Goal: Task Accomplishment & Management: Use online tool/utility

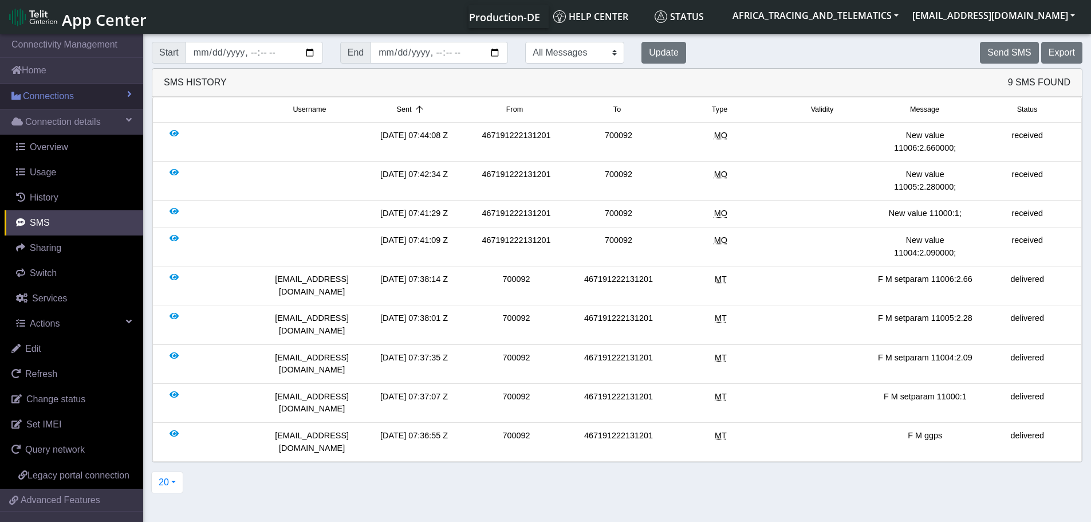
click at [66, 101] on span "Connections" at bounding box center [48, 96] width 51 height 14
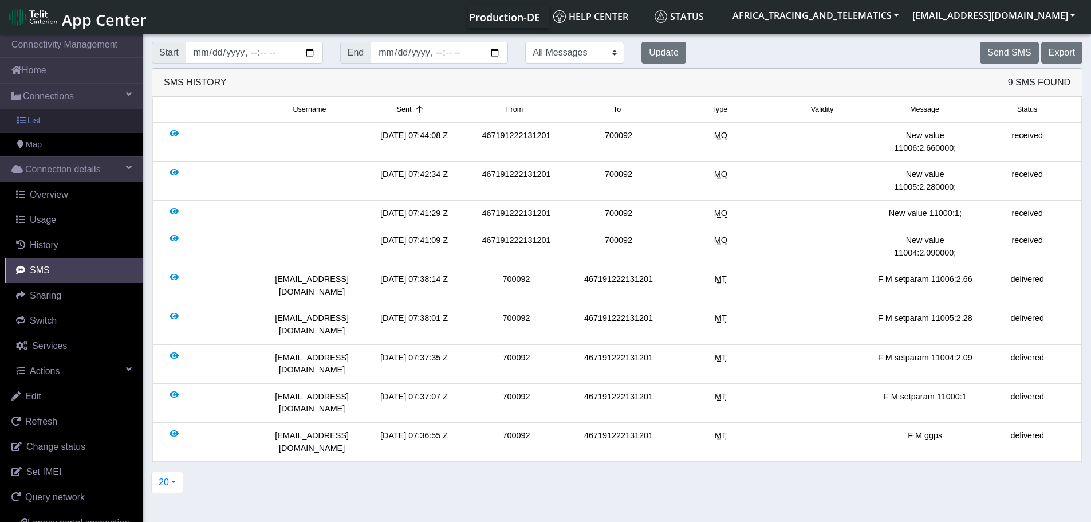
click at [65, 122] on link "List" at bounding box center [71, 121] width 143 height 24
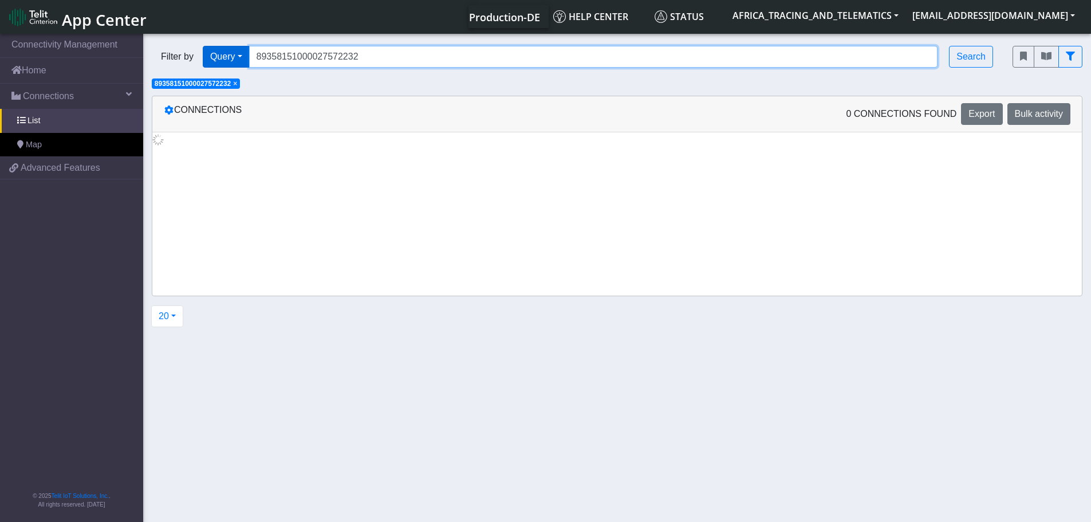
drag, startPoint x: 370, startPoint y: 57, endPoint x: 220, endPoint y: 53, distance: 150.0
click at [229, 53] on div "Filter by Query Query In Session Not connected Tags Country Operator 8935815100…" at bounding box center [573, 57] width 843 height 22
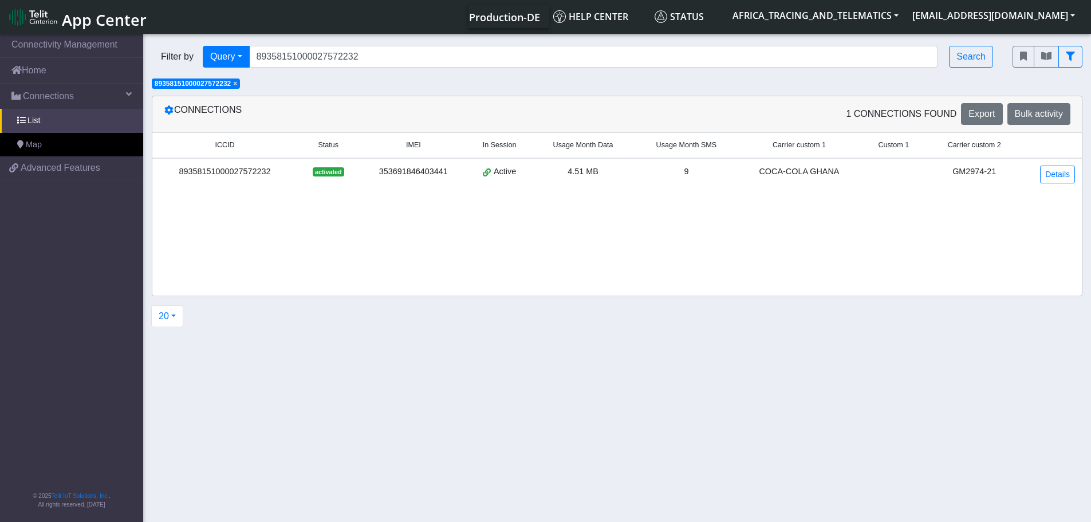
click at [237, 84] on span "×" at bounding box center [235, 84] width 4 height 8
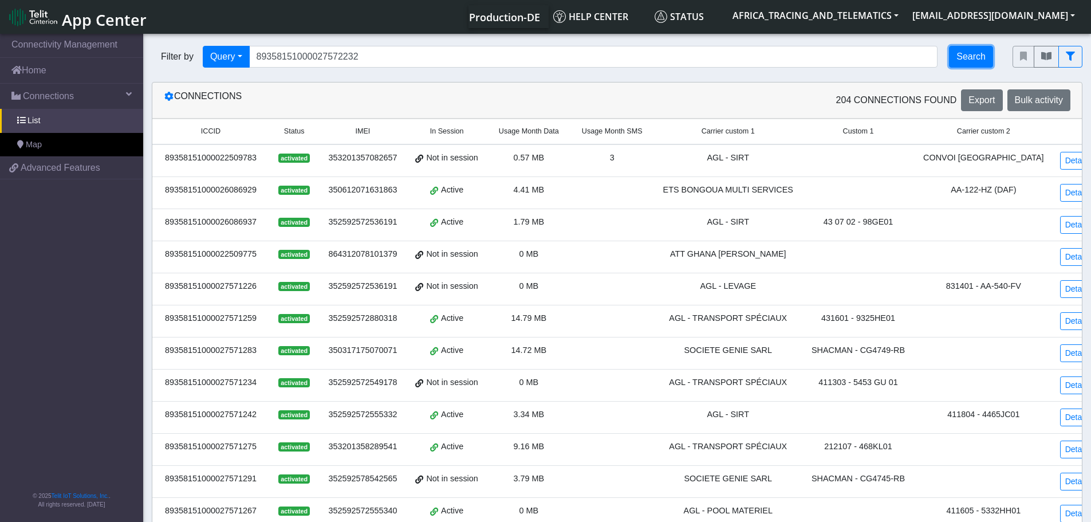
click at [973, 53] on button "Search" at bounding box center [971, 57] width 44 height 22
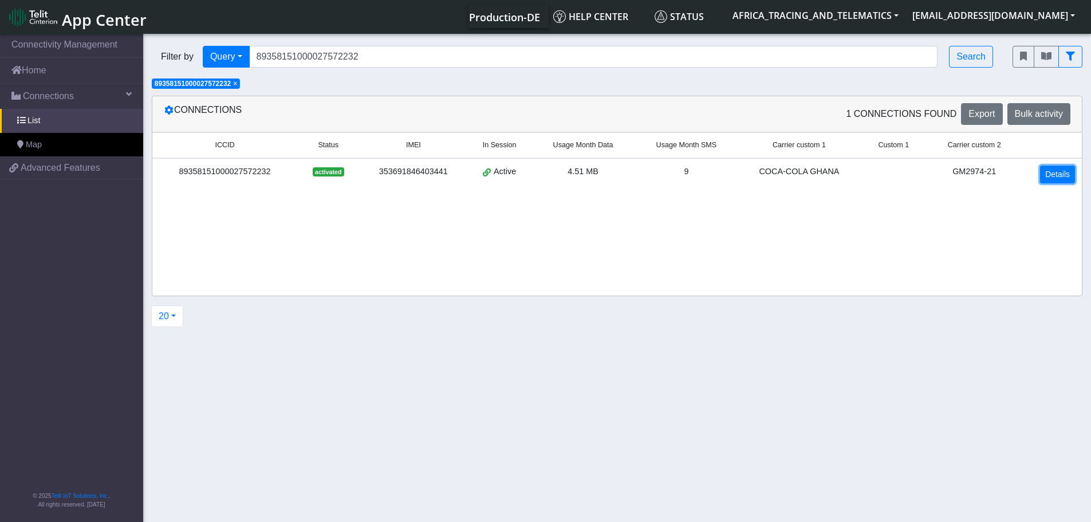
click at [1054, 169] on link "Details" at bounding box center [1057, 174] width 35 height 18
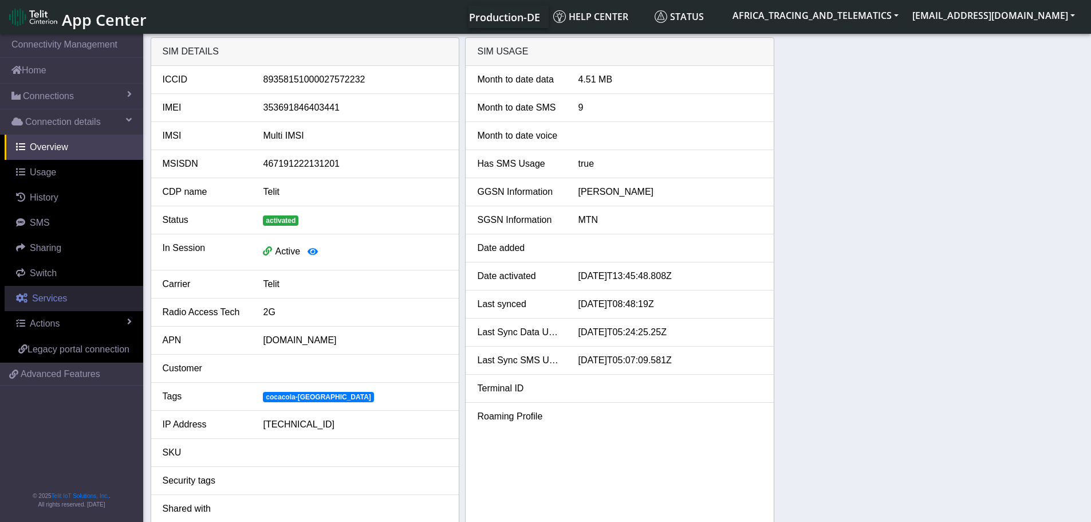
click at [58, 302] on span "Services" at bounding box center [49, 298] width 35 height 10
click at [56, 319] on span "Actions" at bounding box center [45, 323] width 30 height 10
select select "2: 6"
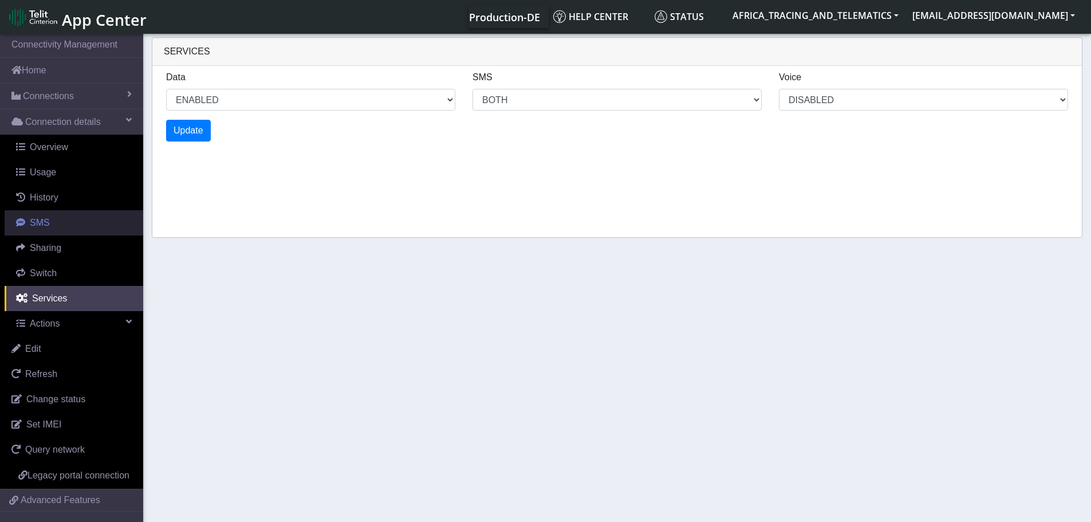
click at [41, 224] on span "SMS" at bounding box center [40, 223] width 20 height 10
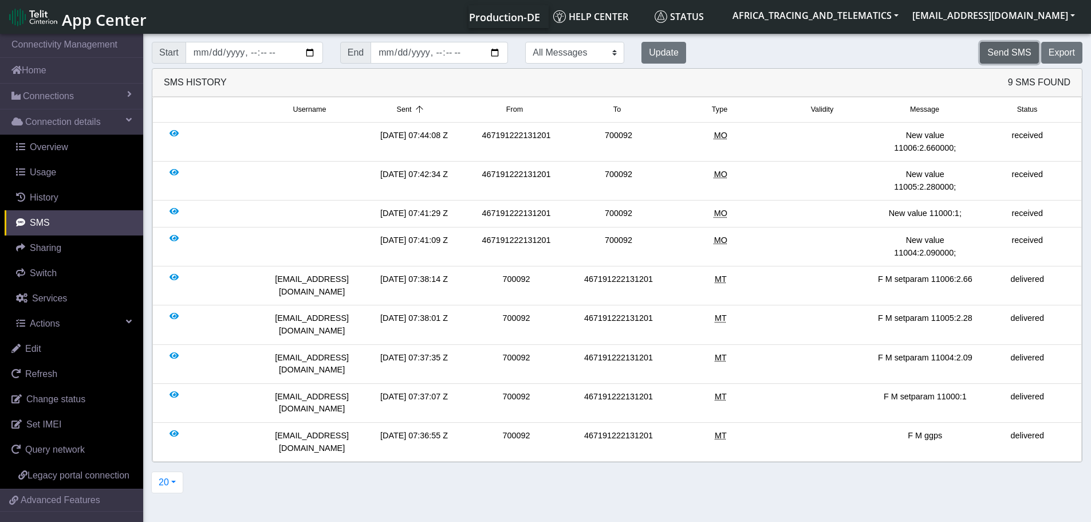
click at [1020, 46] on button "Send SMS" at bounding box center [1009, 53] width 58 height 22
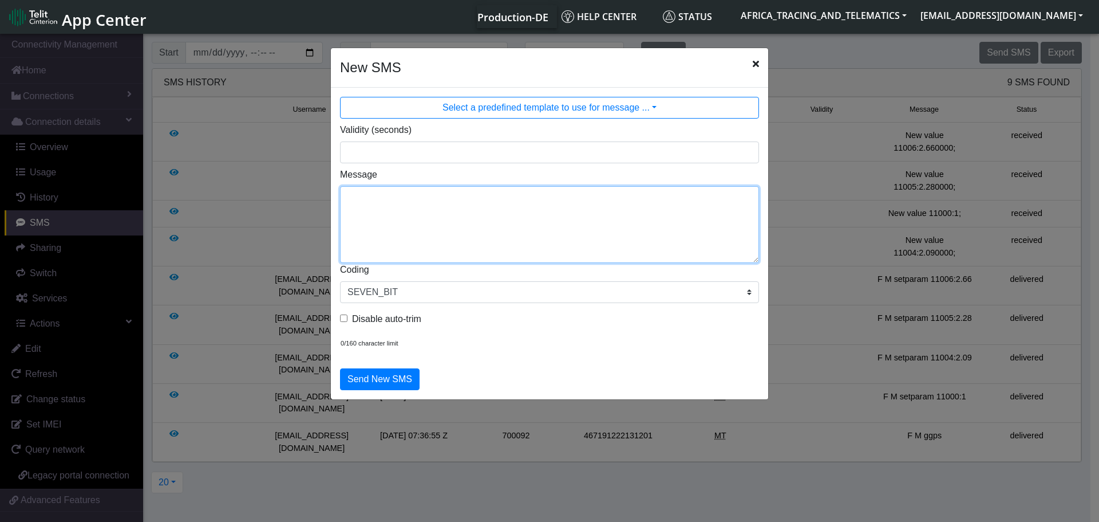
click at [605, 188] on textarea "Message" at bounding box center [549, 224] width 419 height 77
type textarea "F M getparam 253"
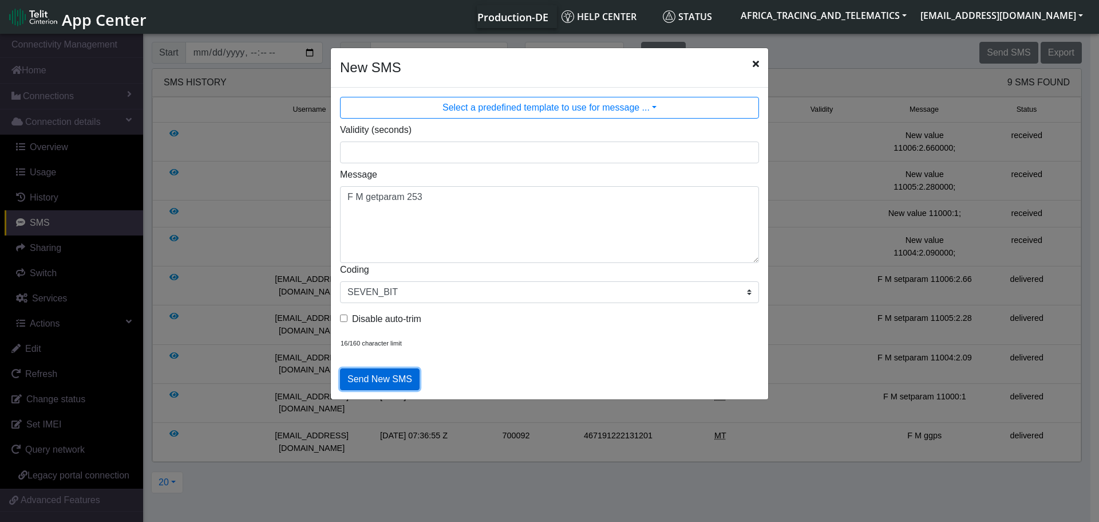
click at [378, 381] on button "Send New SMS" at bounding box center [380, 379] width 80 height 22
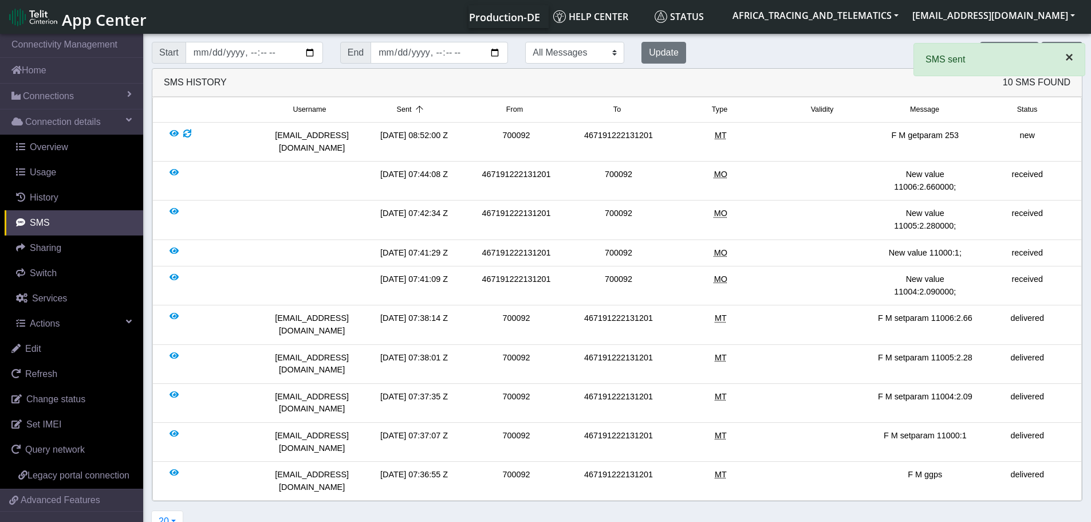
click at [1070, 60] on span "×" at bounding box center [1069, 56] width 8 height 15
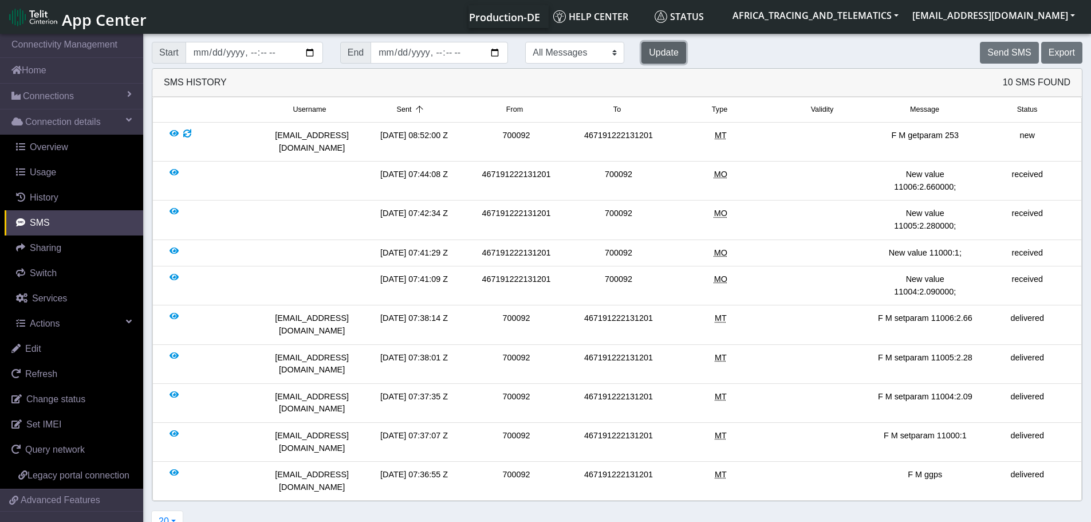
click at [641, 50] on button "Update" at bounding box center [663, 53] width 45 height 22
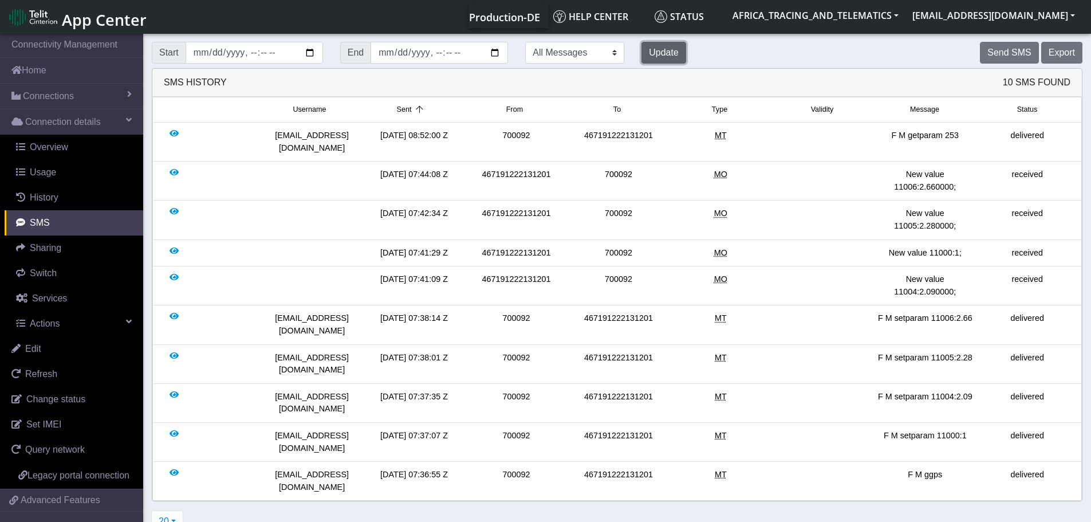
click at [641, 48] on button "Update" at bounding box center [663, 53] width 45 height 22
click at [641, 49] on button "Update" at bounding box center [663, 53] width 45 height 22
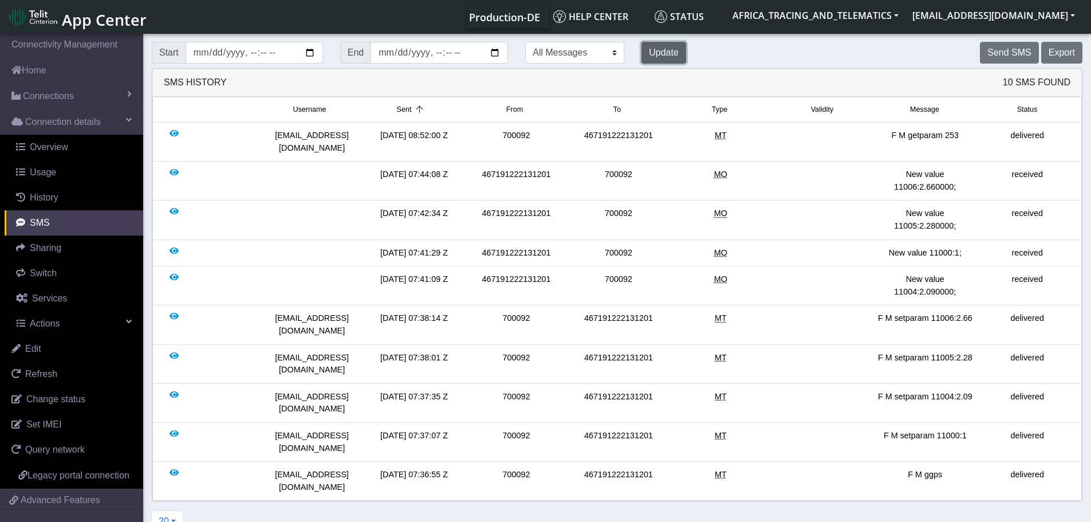
click at [641, 49] on button "Update" at bounding box center [663, 53] width 45 height 22
click at [74, 92] on link "Connections" at bounding box center [71, 96] width 143 height 25
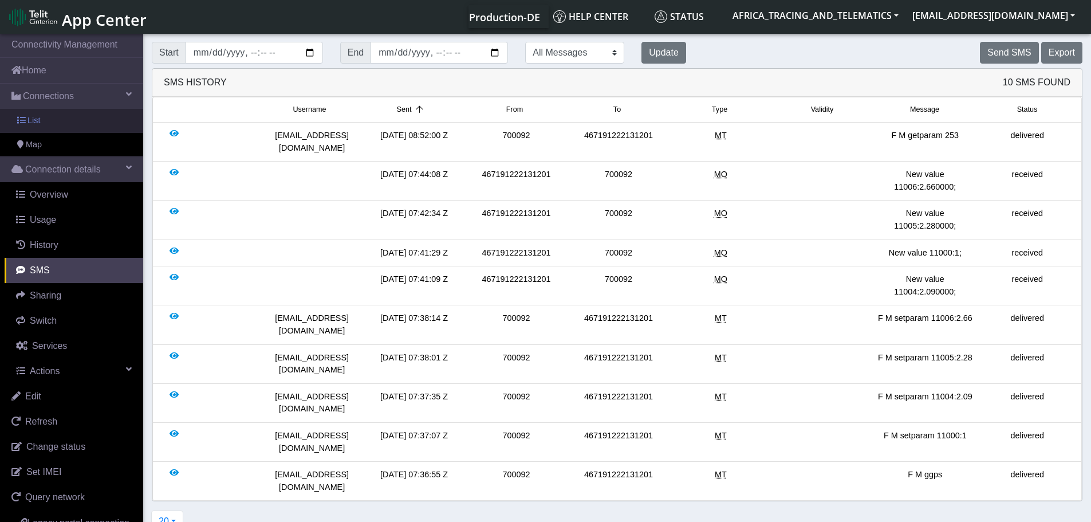
click at [70, 120] on link "List" at bounding box center [71, 121] width 143 height 24
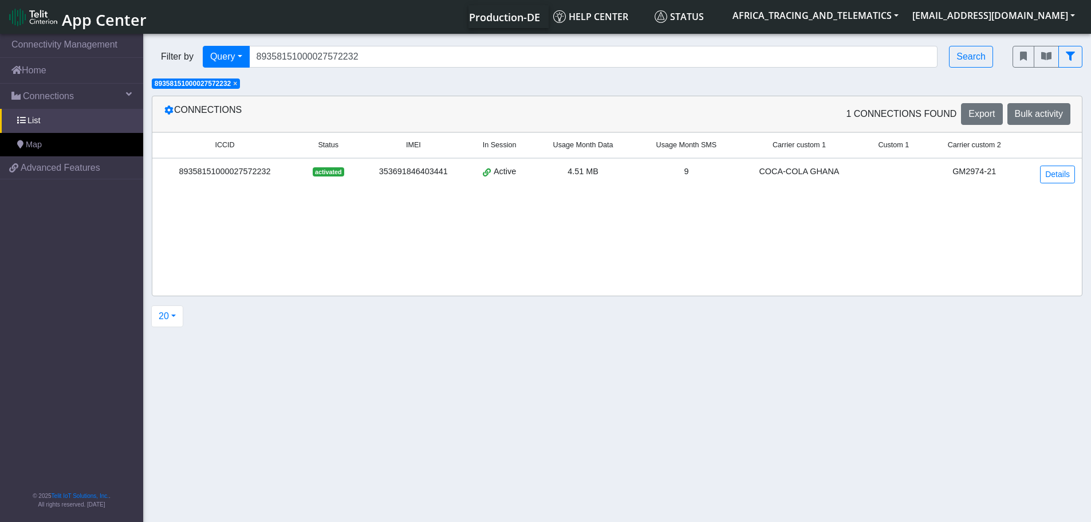
click at [237, 85] on span "×" at bounding box center [235, 84] width 4 height 8
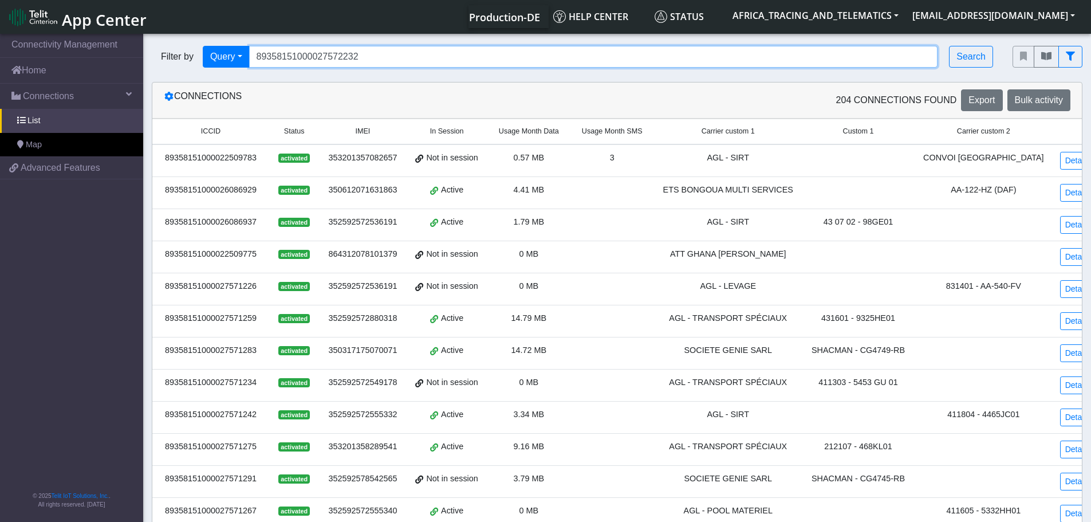
drag, startPoint x: 390, startPoint y: 53, endPoint x: 192, endPoint y: 45, distance: 198.8
click at [193, 45] on div "Filter by Query Query In Session Not connected Tags Country Operator 8935815100…" at bounding box center [573, 56] width 860 height 39
paste input "40"
type input "89358151000027572240"
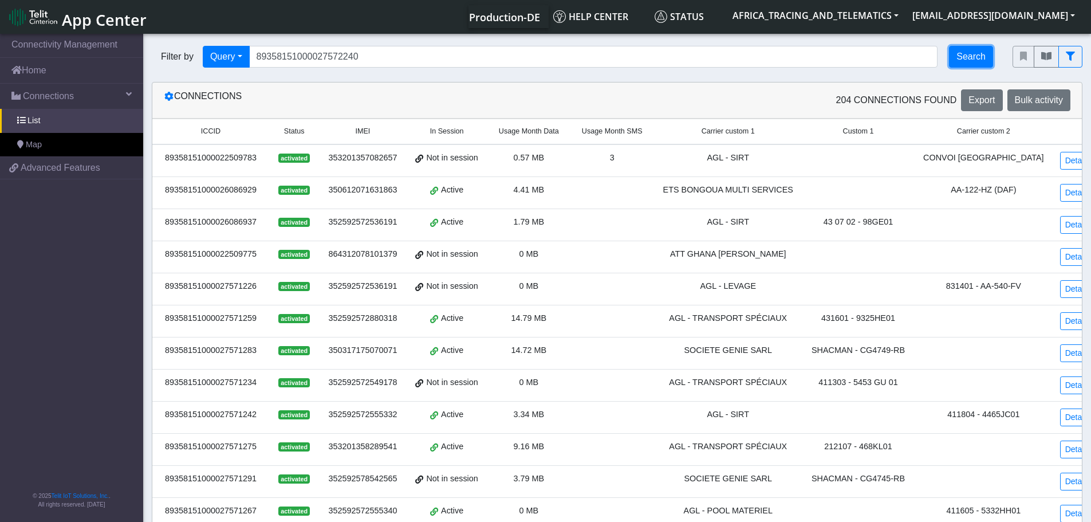
click at [976, 57] on button "Search" at bounding box center [971, 57] width 44 height 22
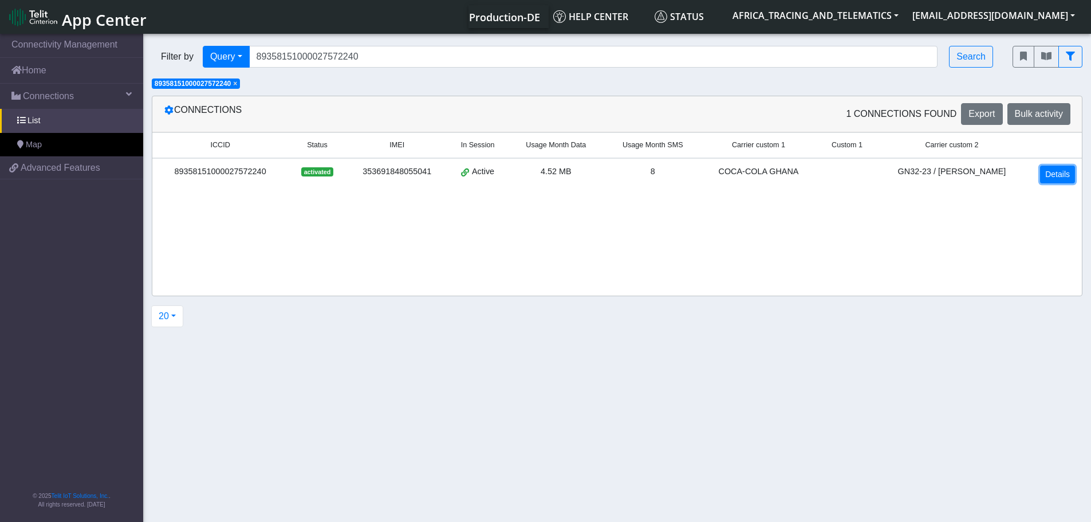
click at [1054, 171] on link "Details" at bounding box center [1057, 174] width 35 height 18
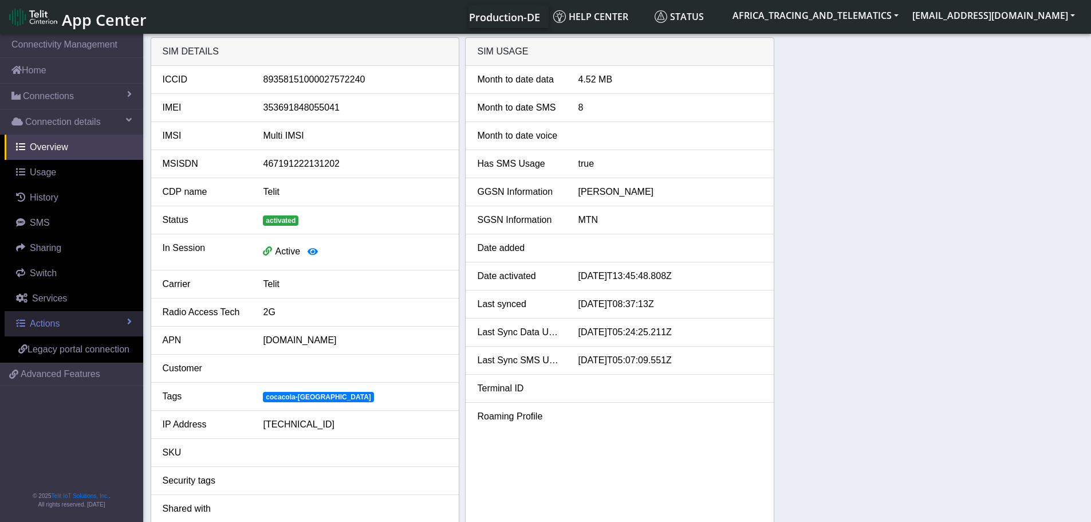
click at [58, 323] on span "Actions" at bounding box center [45, 323] width 30 height 10
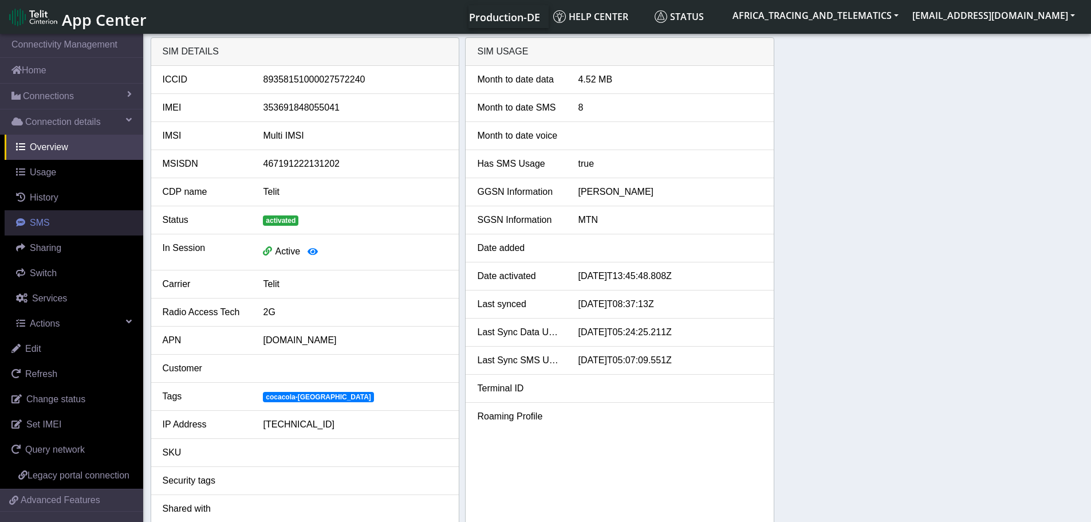
click at [35, 218] on span "SMS" at bounding box center [40, 223] width 20 height 10
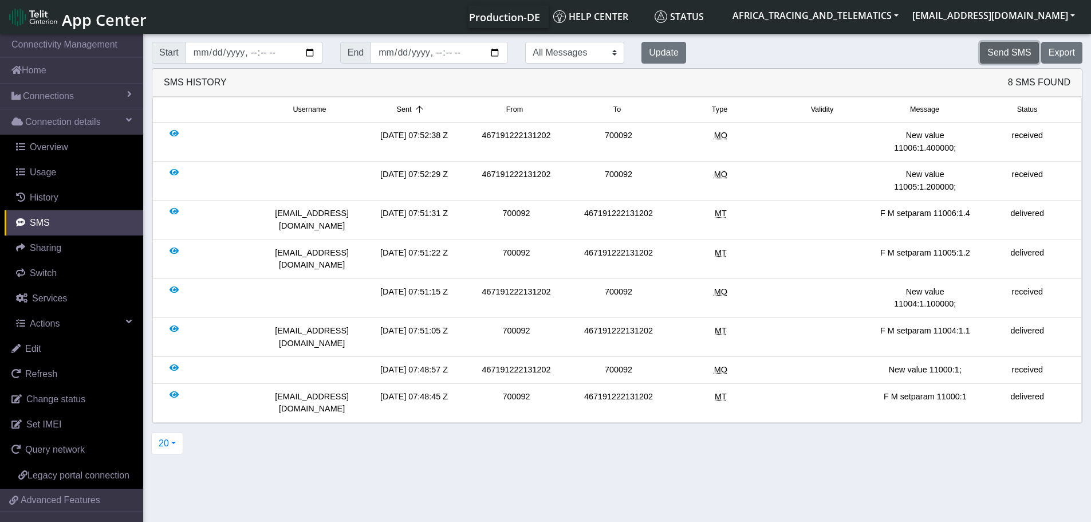
click at [995, 54] on button "Send SMS" at bounding box center [1009, 53] width 58 height 22
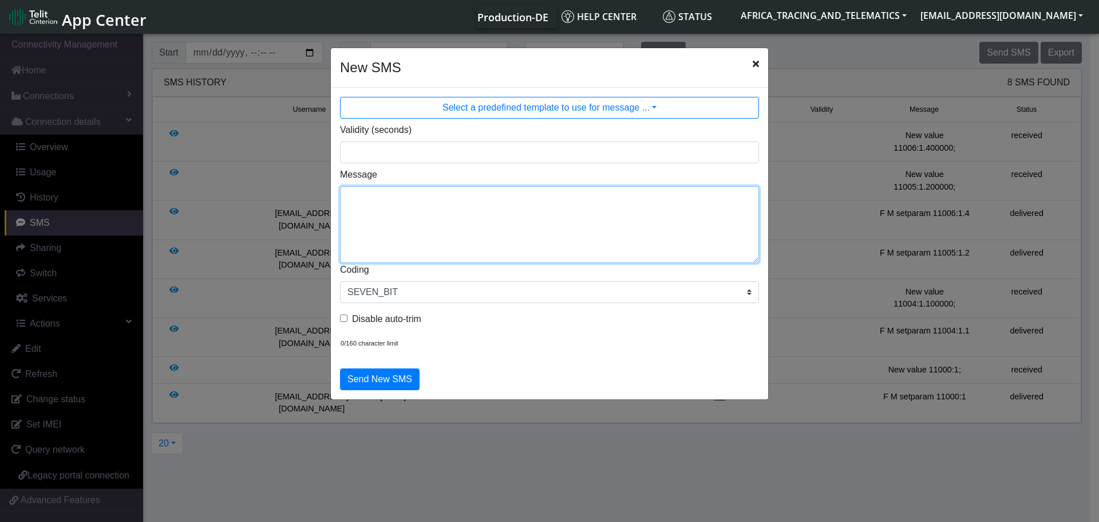
click at [567, 240] on textarea "Message" at bounding box center [549, 224] width 419 height 77
type textarea "F M getparam 253"
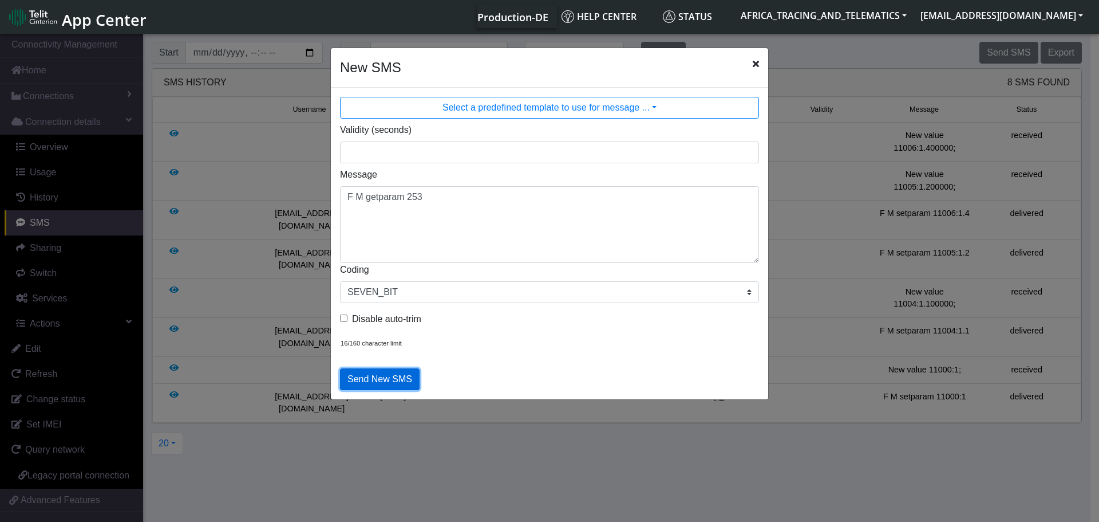
click at [390, 382] on button "Send New SMS" at bounding box center [380, 379] width 80 height 22
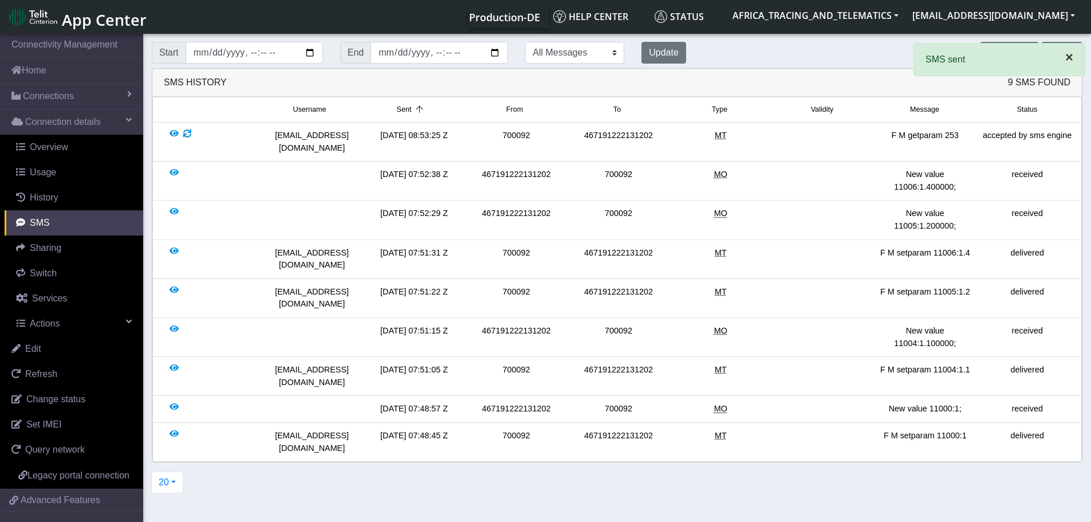
click at [1065, 56] on span "×" at bounding box center [1069, 56] width 8 height 15
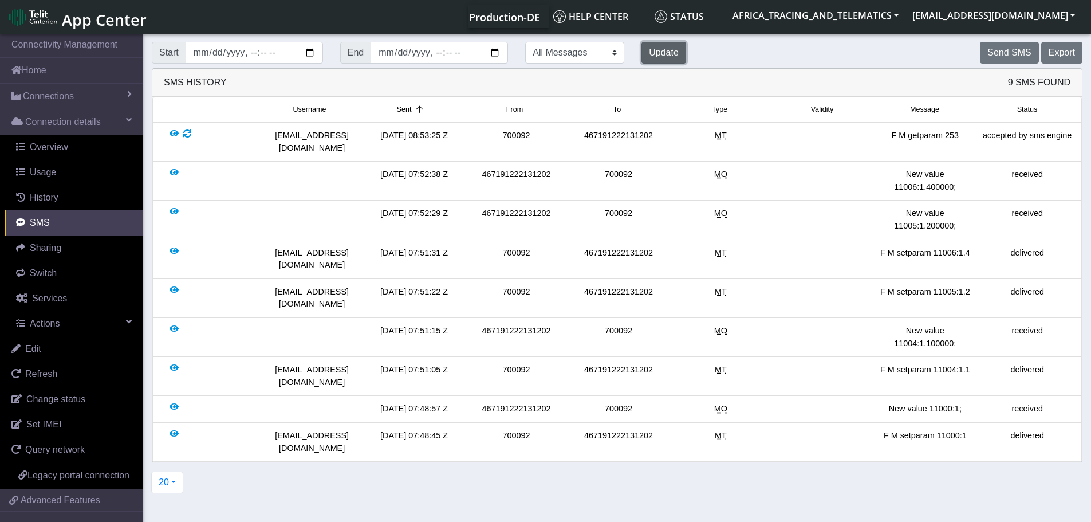
click at [641, 56] on button "Update" at bounding box center [663, 53] width 45 height 22
click at [641, 51] on button "Update" at bounding box center [663, 53] width 45 height 22
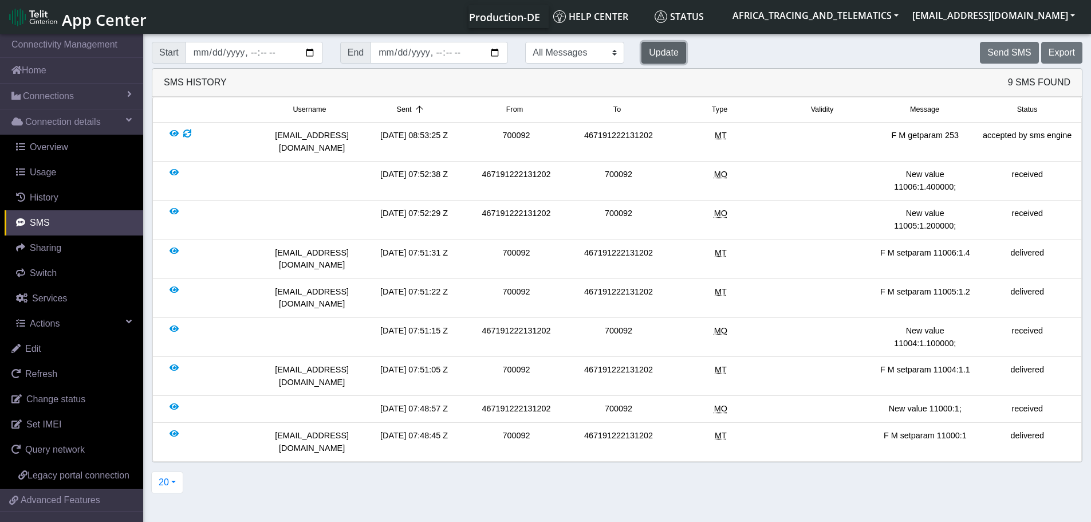
click at [641, 51] on button "Update" at bounding box center [663, 53] width 45 height 22
click at [641, 60] on button "Update" at bounding box center [663, 53] width 45 height 22
click at [641, 56] on button "Update" at bounding box center [663, 53] width 45 height 22
click at [641, 52] on button "Update" at bounding box center [663, 53] width 45 height 22
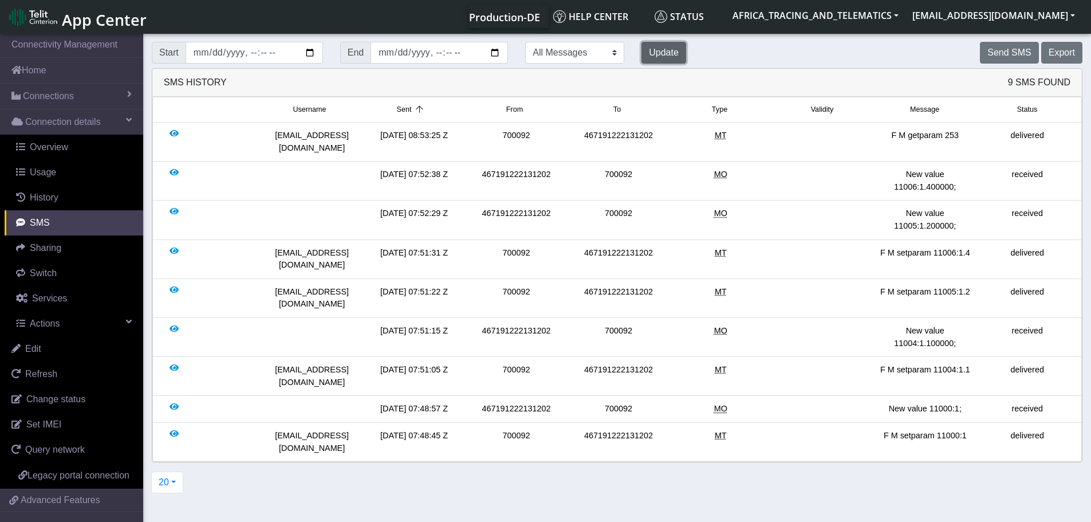
click at [641, 52] on button "Update" at bounding box center [663, 53] width 45 height 22
